Goal: Task Accomplishment & Management: Complete application form

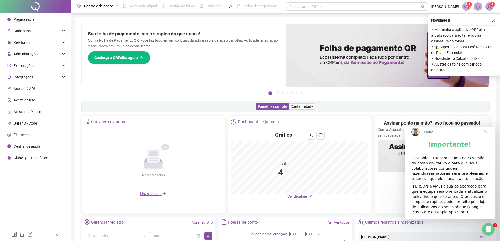
click at [485, 136] on span "Close" at bounding box center [485, 131] width 19 height 19
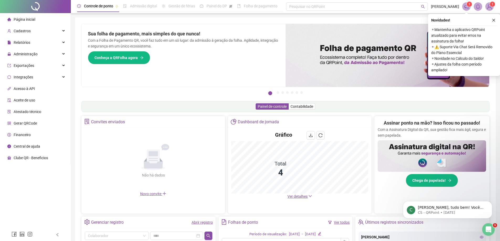
click at [495, 20] on icon "close" at bounding box center [494, 20] width 4 height 4
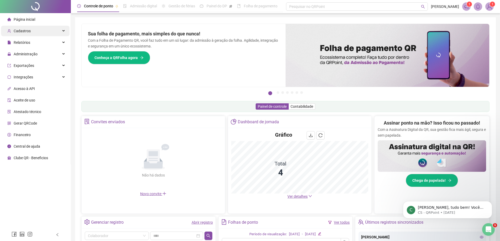
click at [44, 32] on div "Cadastros" at bounding box center [35, 31] width 69 height 11
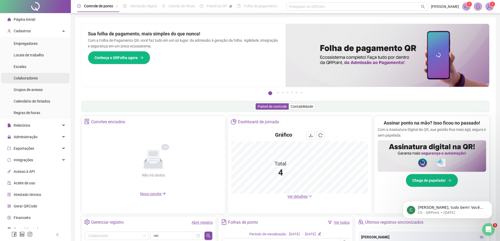
click at [39, 77] on li "Colaboradores" at bounding box center [35, 78] width 69 height 11
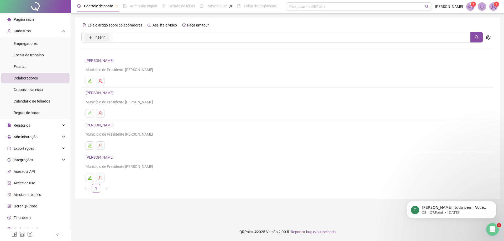
click at [102, 38] on span "Inserir" at bounding box center [100, 37] width 10 height 6
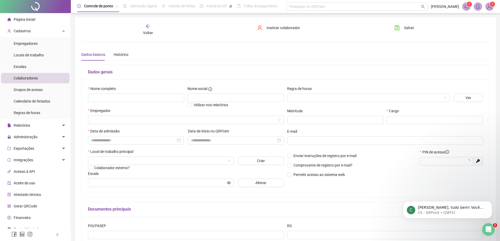
type input "*****"
click at [130, 101] on input "text" at bounding box center [136, 98] width 96 height 8
type input "**********"
click at [170, 120] on input "search" at bounding box center [183, 120] width 185 height 8
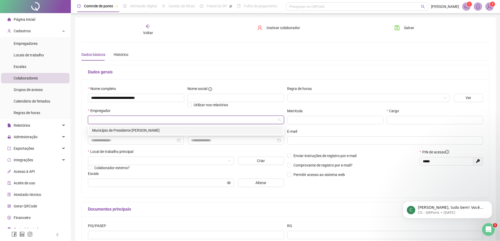
click at [163, 131] on div "Município de Presidente [PERSON_NAME]" at bounding box center [186, 131] width 188 height 6
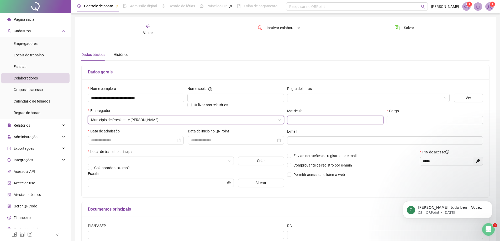
click at [306, 121] on input "text" at bounding box center [335, 120] width 96 height 8
type input "***"
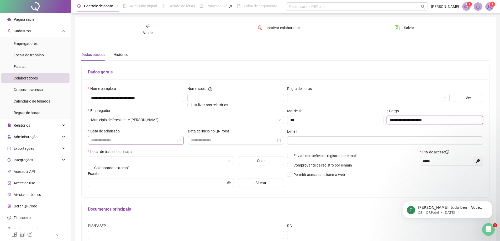
type input "**********"
click at [97, 139] on input at bounding box center [133, 141] width 85 height 6
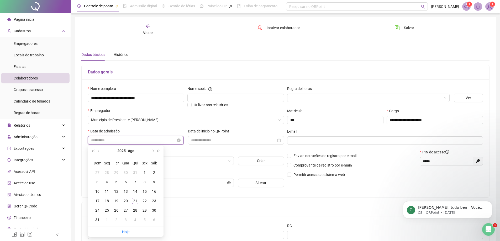
type input "**********"
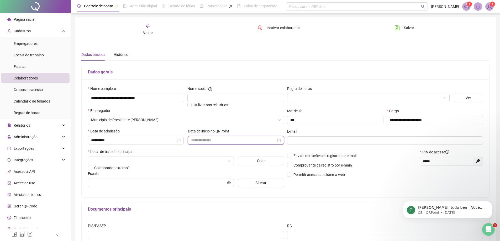
click at [217, 140] on input at bounding box center [233, 141] width 85 height 6
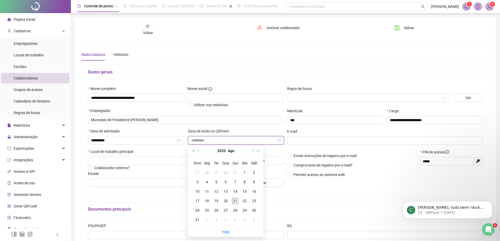
type input "**********"
click at [237, 202] on div "21" at bounding box center [235, 201] width 6 height 6
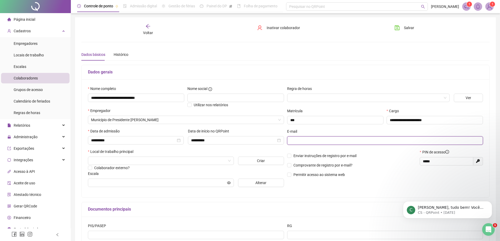
click at [302, 140] on input "text" at bounding box center [384, 141] width 189 height 6
type input "**********"
click at [301, 166] on label "Comprovante de registro por e-mail?" at bounding box center [320, 166] width 67 height 6
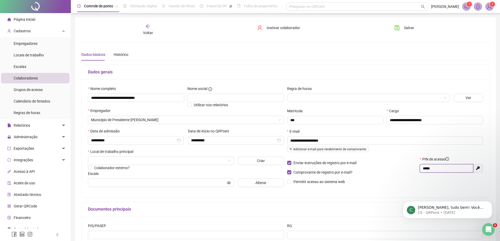
drag, startPoint x: 445, startPoint y: 169, endPoint x: 407, endPoint y: 169, distance: 37.6
click at [407, 169] on div "Enviar instruções de registro por e-mail Comprovante de registro por e-mail? Pe…" at bounding box center [385, 173] width 199 height 32
click at [408, 163] on p "Enviar instruções de registro por e-mail" at bounding box center [352, 163] width 130 height 6
click at [230, 159] on span at bounding box center [161, 161] width 140 height 8
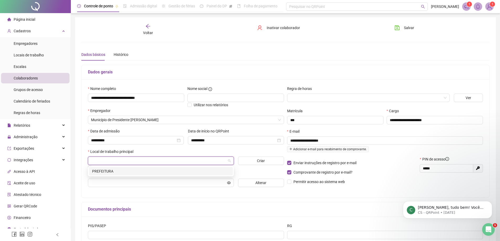
click at [136, 171] on div "PREFEITURA" at bounding box center [161, 172] width 138 height 6
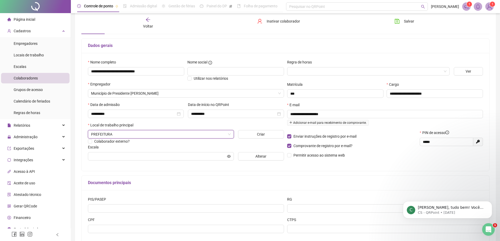
scroll to position [58, 0]
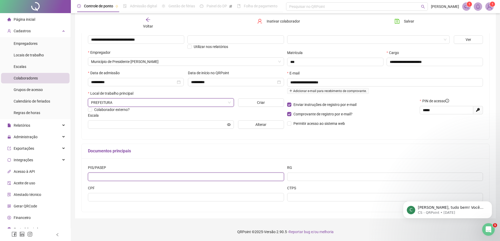
click at [163, 179] on input "text" at bounding box center [186, 177] width 196 height 8
type input "**********"
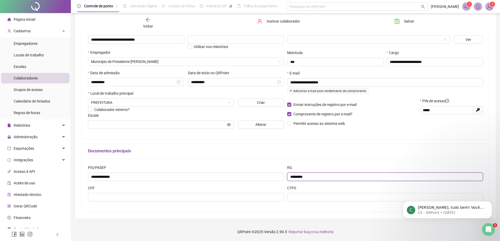
type input "*********"
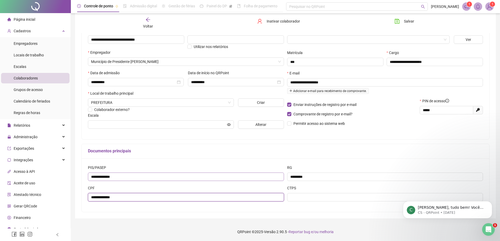
type input "**********"
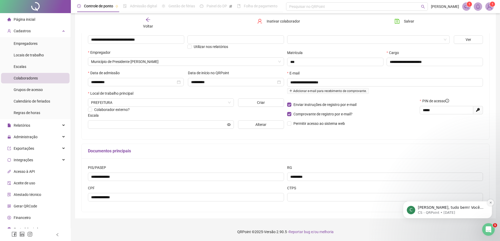
click at [490, 201] on button "Dismiss notification" at bounding box center [490, 203] width 7 height 7
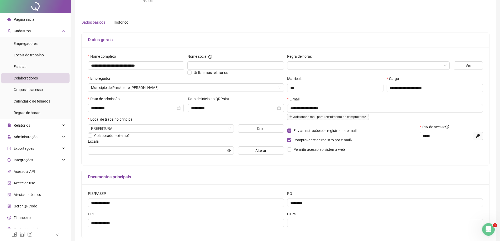
scroll to position [0, 0]
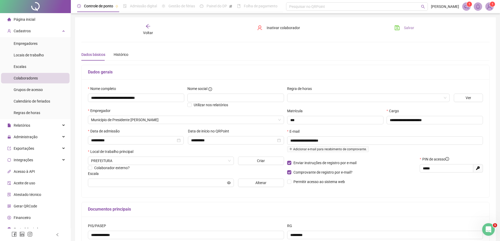
click at [408, 27] on span "Salvar" at bounding box center [409, 28] width 10 height 6
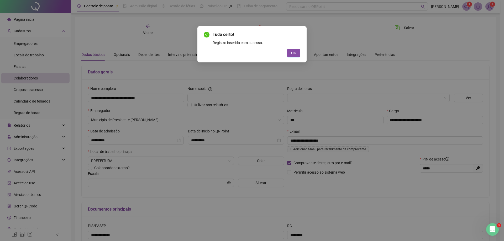
click at [293, 53] on span "OK" at bounding box center [293, 53] width 5 height 6
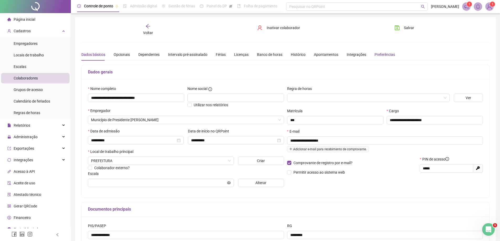
click at [377, 56] on div "Preferências" at bounding box center [385, 55] width 20 height 6
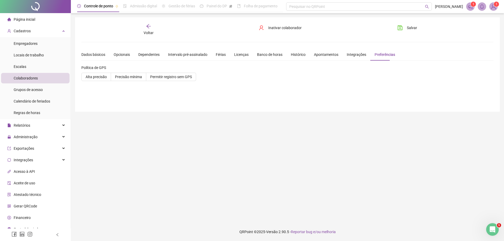
click at [337, 55] on div "Dados básicos Opcionais Dependentes Intervalo pré-assinalado Férias Licenças Ba…" at bounding box center [238, 55] width 314 height 12
click at [353, 56] on div "Integrações" at bounding box center [356, 55] width 19 height 6
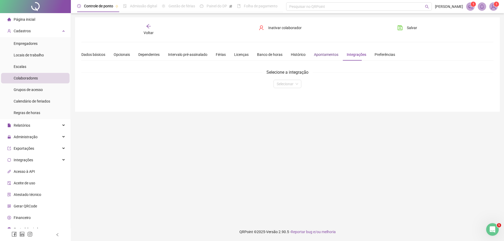
click at [323, 54] on div "Apontamentos" at bounding box center [326, 55] width 24 height 6
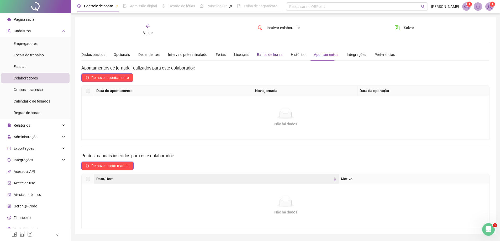
click at [277, 54] on div "Banco de horas" at bounding box center [269, 55] width 25 height 6
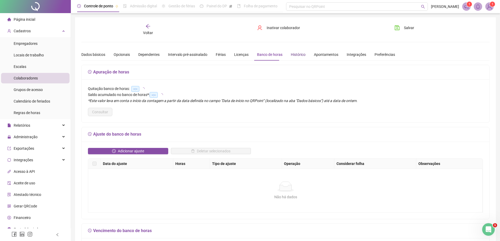
click at [297, 55] on div "Histórico" at bounding box center [298, 55] width 15 height 6
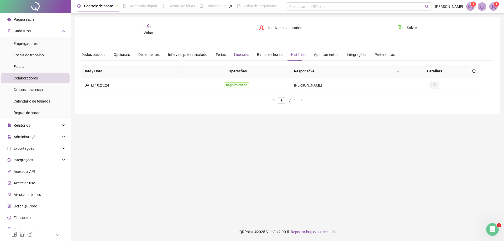
click at [237, 55] on div "Licenças" at bounding box center [241, 55] width 14 height 6
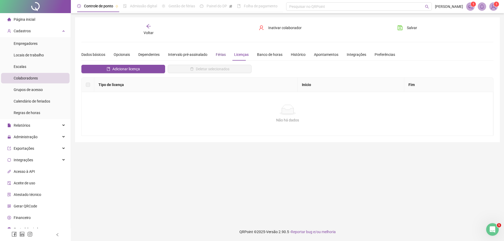
click at [216, 54] on div "Férias" at bounding box center [221, 55] width 10 height 6
click at [191, 55] on div "Intervalo pré-assinalado" at bounding box center [187, 55] width 39 height 6
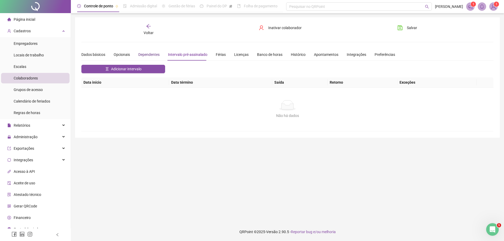
click at [153, 56] on div "Dependentes" at bounding box center [148, 55] width 21 height 6
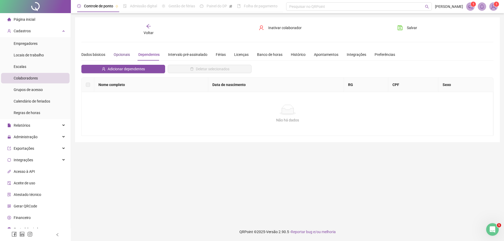
click at [118, 55] on div "Opcionais" at bounding box center [122, 55] width 16 height 6
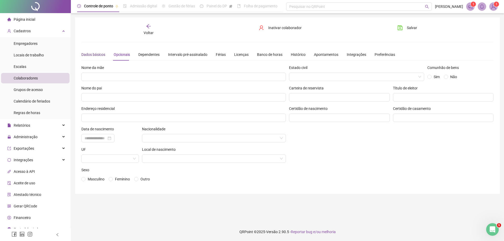
click at [90, 56] on div "Dados básicos" at bounding box center [93, 55] width 24 height 6
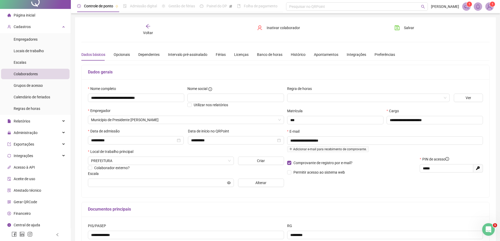
scroll to position [6, 0]
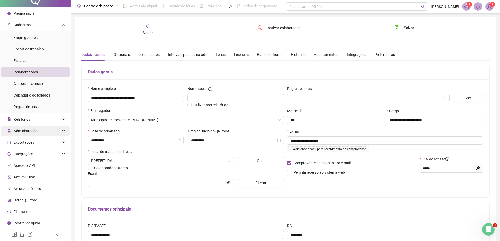
click at [58, 132] on div "Administração" at bounding box center [35, 131] width 69 height 11
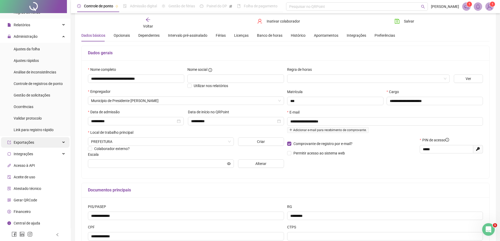
scroll to position [19, 0]
click at [32, 201] on span "Gerar QRCode" at bounding box center [25, 200] width 23 height 4
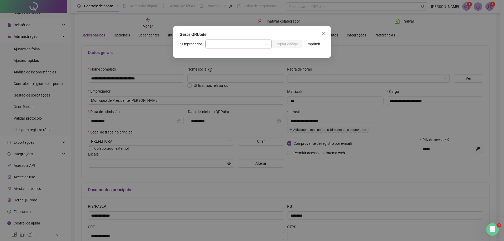
click at [266, 44] on span at bounding box center [239, 44] width 60 height 8
click at [243, 53] on div "Município de Presidente [PERSON_NAME]" at bounding box center [238, 55] width 57 height 6
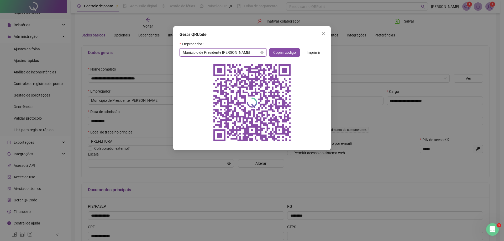
drag, startPoint x: 322, startPoint y: 33, endPoint x: 251, endPoint y: 72, distance: 80.8
click at [322, 33] on icon "close" at bounding box center [323, 34] width 4 height 4
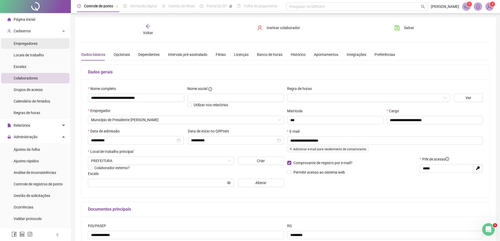
click at [25, 44] on span "Empregadores" at bounding box center [26, 43] width 24 height 4
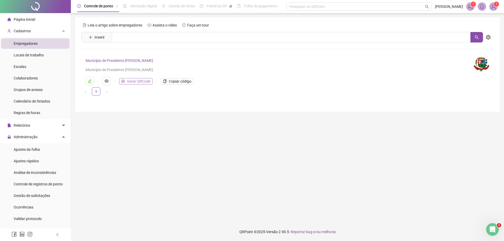
click at [130, 81] on span "Gerar QRCode" at bounding box center [138, 82] width 23 height 6
click at [39, 32] on div "Cadastros" at bounding box center [35, 31] width 69 height 11
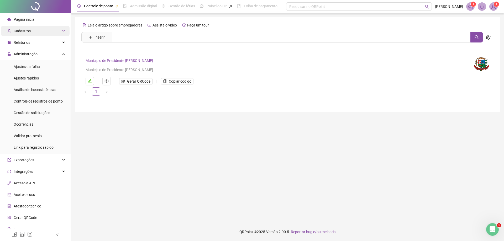
click at [59, 32] on div "Cadastros" at bounding box center [35, 31] width 69 height 11
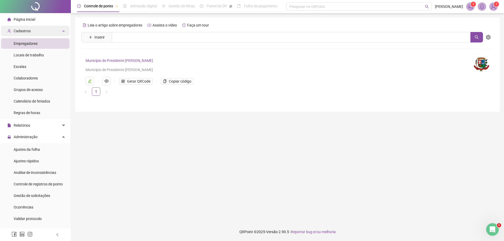
click at [22, 32] on span "Cadastros" at bounding box center [22, 31] width 17 height 4
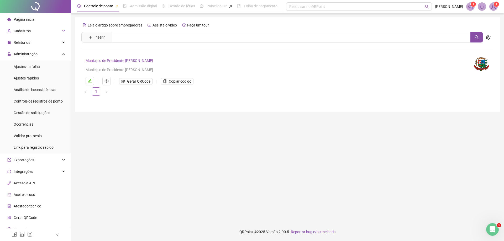
click at [27, 19] on span "Página inicial" at bounding box center [25, 19] width 22 height 4
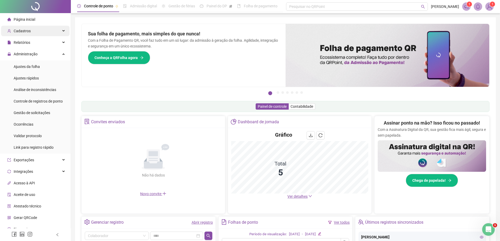
click at [35, 33] on div "Cadastros" at bounding box center [35, 31] width 69 height 11
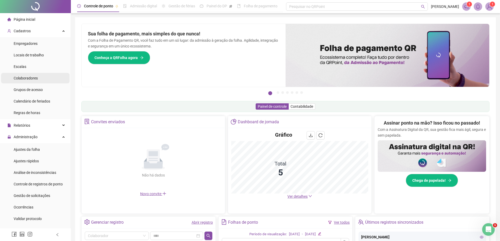
click at [25, 76] on span "Colaboradores" at bounding box center [26, 78] width 24 height 4
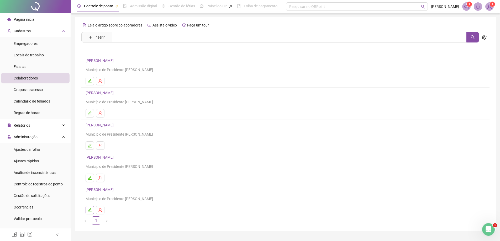
click at [88, 209] on icon "edit" at bounding box center [90, 210] width 4 height 4
